Goal: Information Seeking & Learning: Learn about a topic

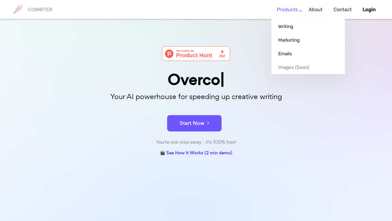
click at [298, 11] on link "Products" at bounding box center [287, 10] width 21 height 16
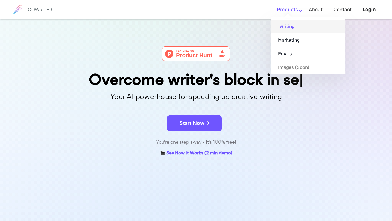
click at [291, 27] on link "Writing" at bounding box center [307, 27] width 73 height 14
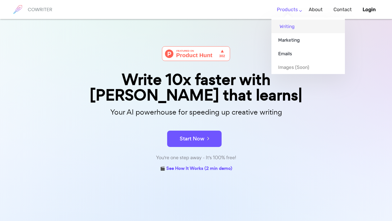
click at [282, 27] on link "Writing" at bounding box center [307, 27] width 73 height 14
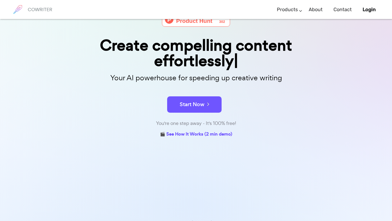
scroll to position [50, 0]
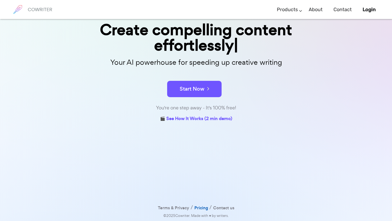
click at [200, 208] on link "Pricing" at bounding box center [201, 208] width 14 height 8
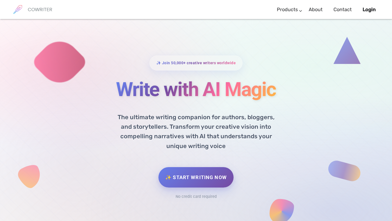
scroll to position [2, 0]
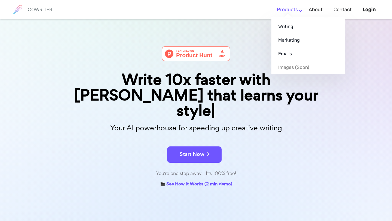
click at [297, 12] on link "Products" at bounding box center [287, 10] width 21 height 16
